Goal: Check status

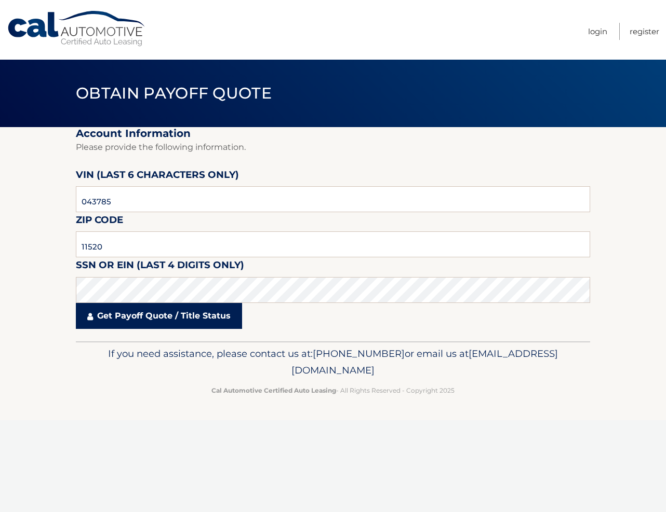
click at [181, 329] on link "Get Payoff Quote / Title Status" at bounding box center [159, 316] width 166 height 26
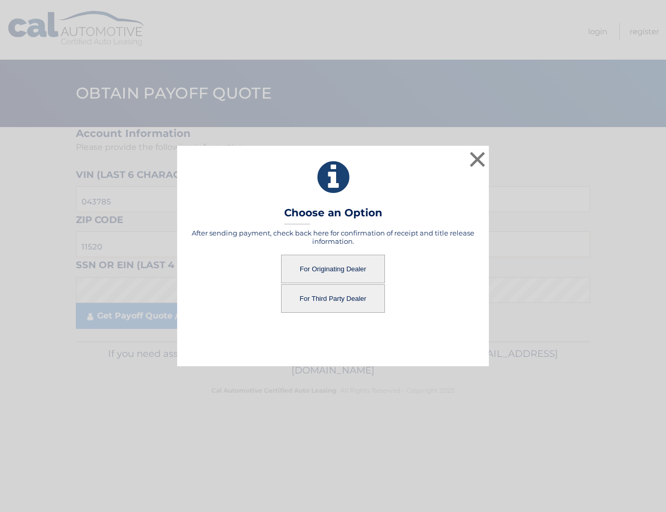
click at [343, 267] on button "For Originating Dealer" at bounding box center [333, 269] width 104 height 29
click at [342, 272] on button "For Originating Dealer" at bounding box center [333, 269] width 104 height 29
click at [353, 270] on button "For Originating Dealer" at bounding box center [333, 269] width 104 height 29
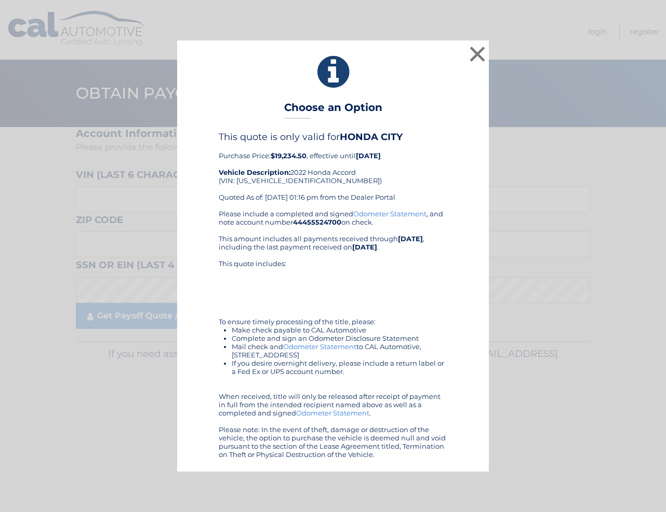
click at [283, 187] on div "This quote is only valid for HONDA CITY Purchase Price: $19,234.50 , effective …" at bounding box center [333, 170] width 228 height 78
copy div "1HGCV1F11NA043785"
